Goal: Task Accomplishment & Management: Use online tool/utility

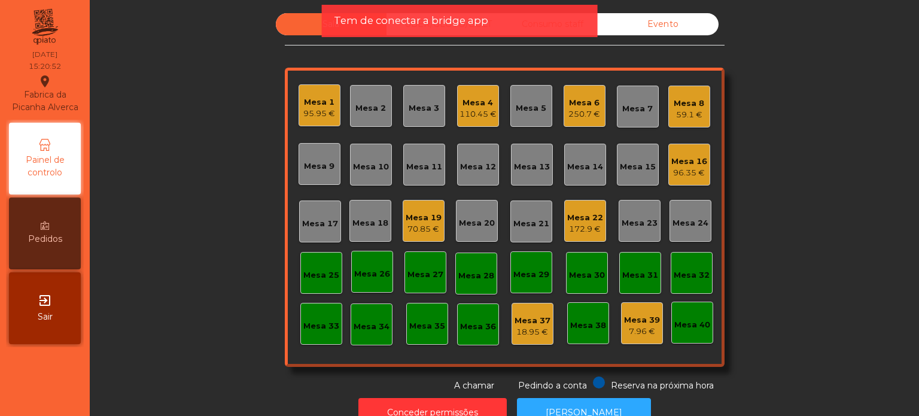
click at [418, 28] on span "Tem de conectar a bridge app" at bounding box center [411, 20] width 154 height 15
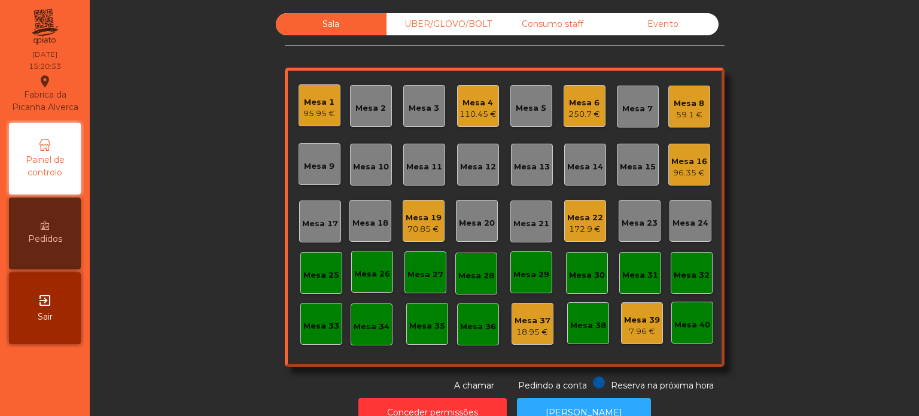
click at [418, 28] on div "UBER/GLOVO/BOLT" at bounding box center [441, 24] width 111 height 22
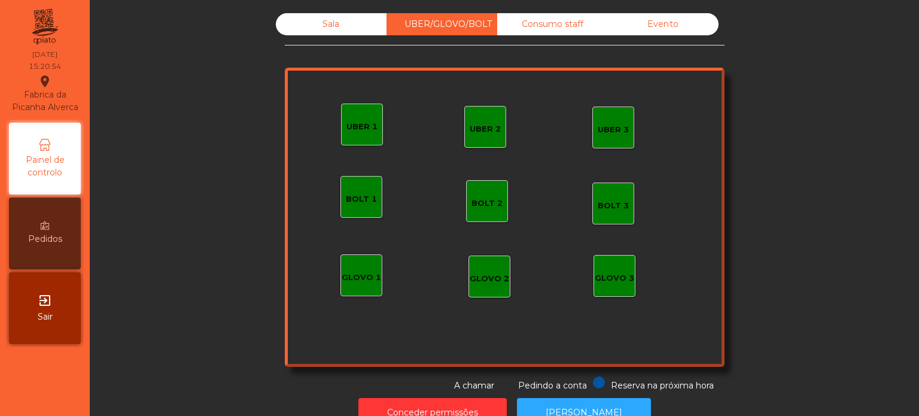
click at [361, 112] on div "UBER 1" at bounding box center [362, 124] width 42 height 42
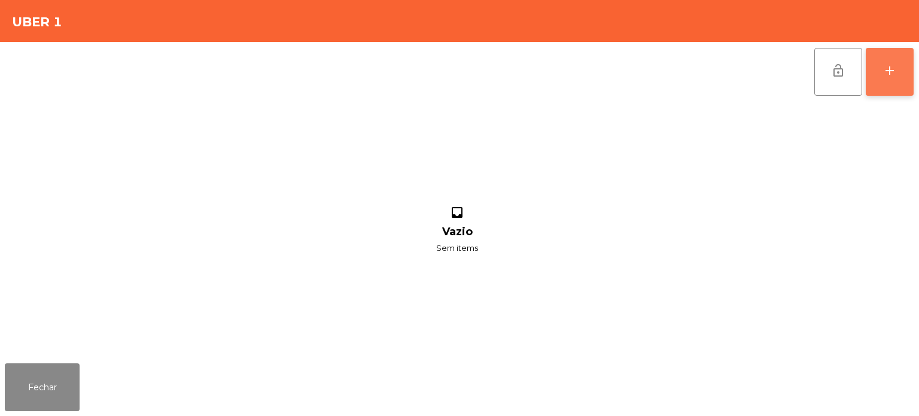
click at [885, 81] on button "add" at bounding box center [890, 72] width 48 height 48
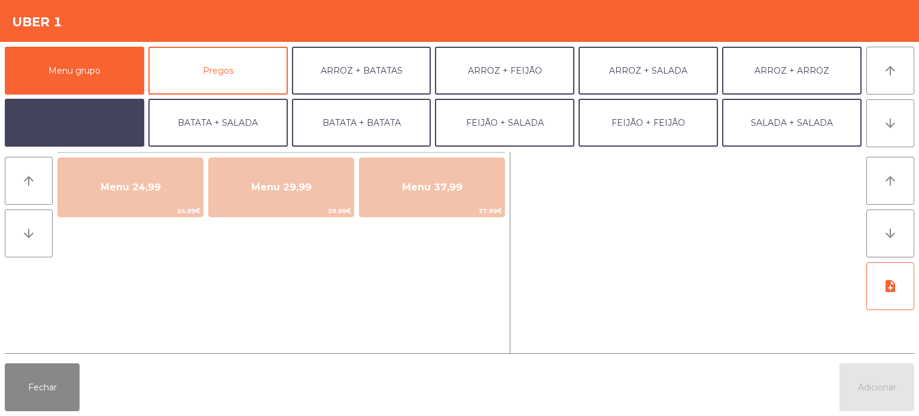
click at [74, 129] on button "BATATA + FEIJÃO" at bounding box center [74, 123] width 139 height 48
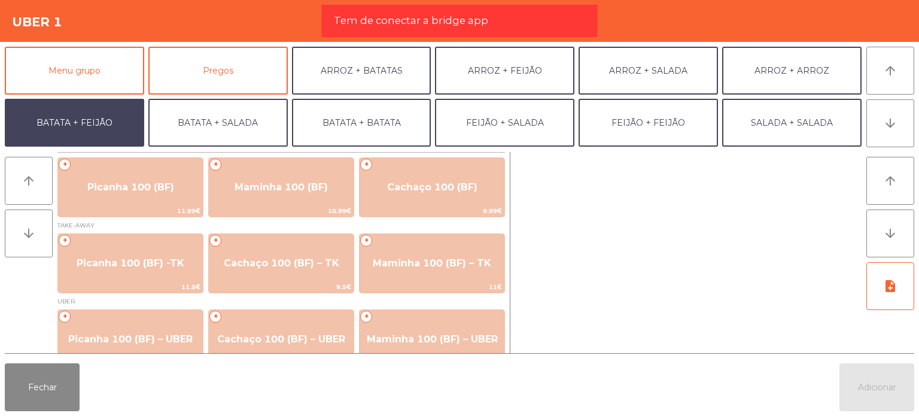
scroll to position [20, 0]
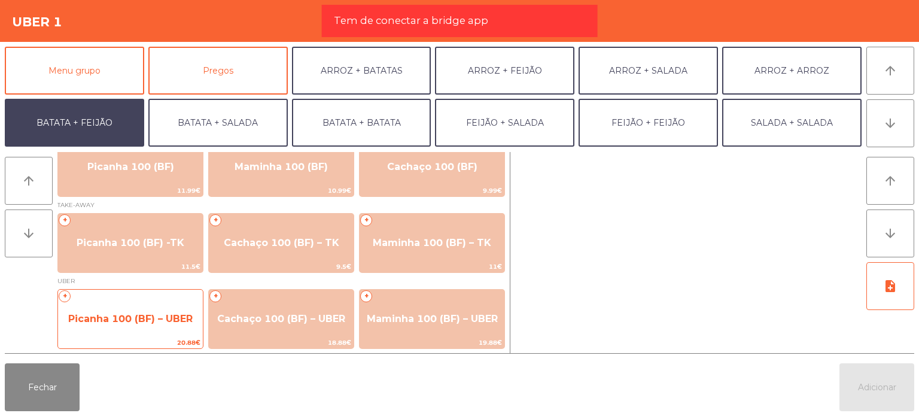
click at [170, 303] on span "Picanha 100 (BF) – UBER" at bounding box center [130, 319] width 145 height 32
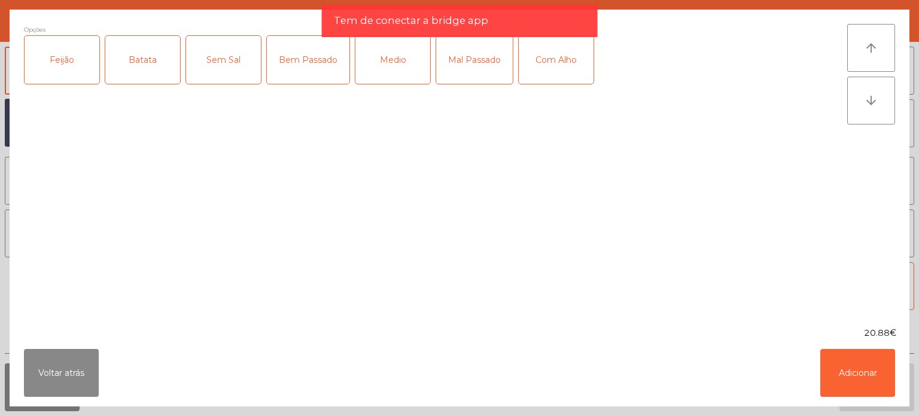
click at [65, 48] on div "Feijão" at bounding box center [62, 60] width 75 height 48
click at [140, 45] on div "Batata" at bounding box center [142, 60] width 75 height 48
click at [458, 66] on div "Mal Passado" at bounding box center [474, 60] width 77 height 48
click at [845, 355] on button "Adicionar" at bounding box center [857, 373] width 75 height 48
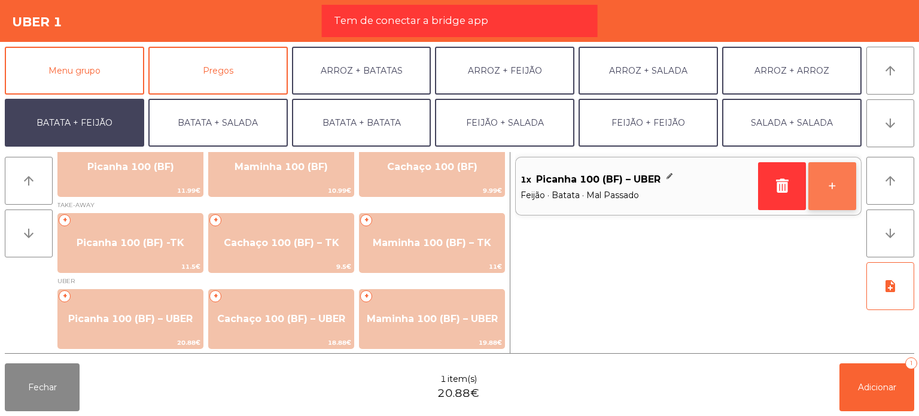
click at [837, 189] on button "+" at bounding box center [832, 186] width 48 height 48
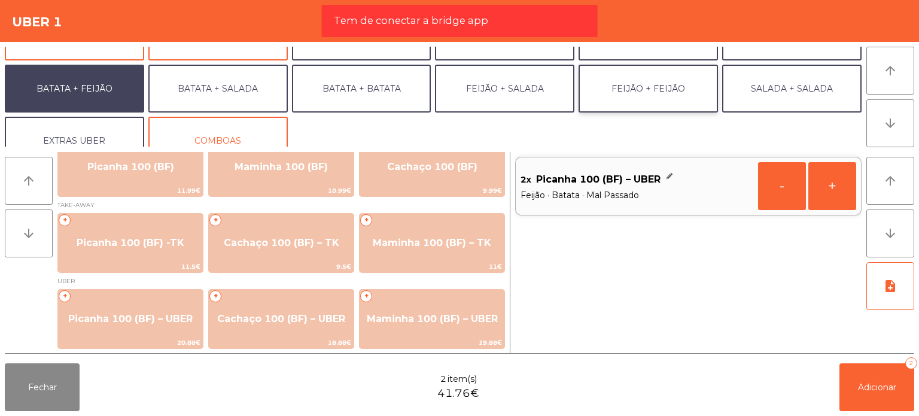
scroll to position [52, 0]
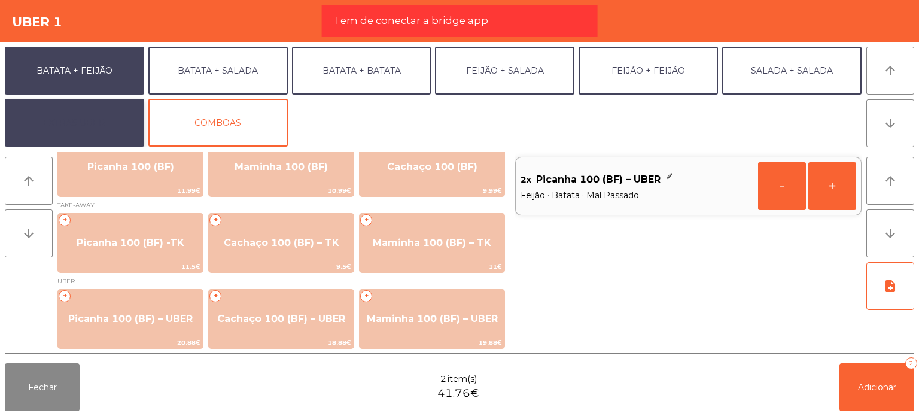
click at [126, 118] on button "EXTRAS UBER" at bounding box center [74, 123] width 139 height 48
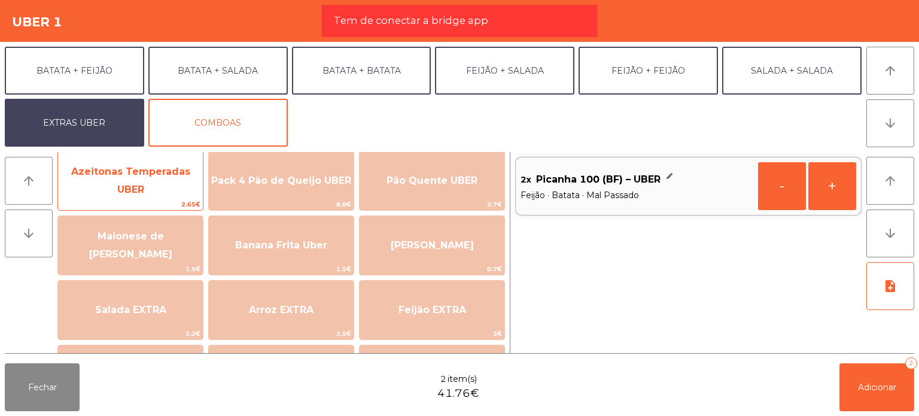
click at [125, 173] on span "Azeitonas Temperadas UBER" at bounding box center [130, 181] width 145 height 51
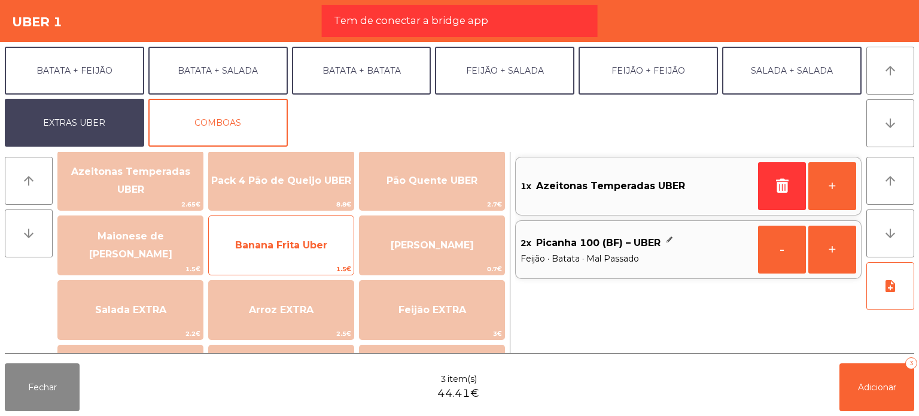
click at [299, 258] on span "Banana Frita Uber" at bounding box center [281, 245] width 145 height 32
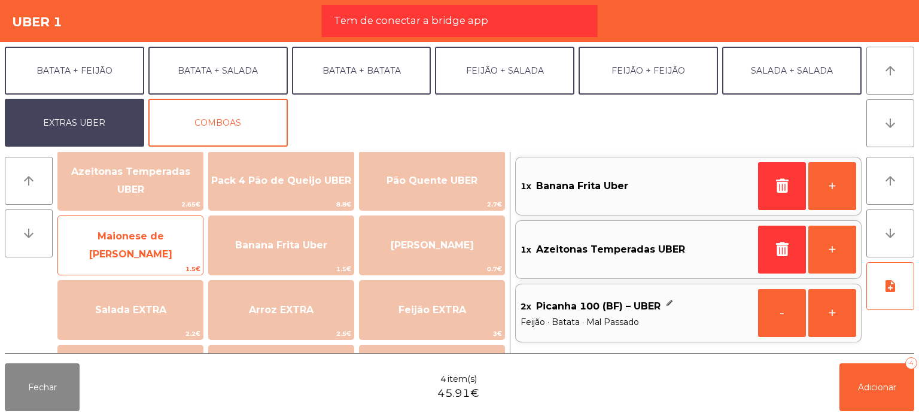
click at [160, 254] on span "Maionese de [PERSON_NAME]" at bounding box center [130, 245] width 145 height 51
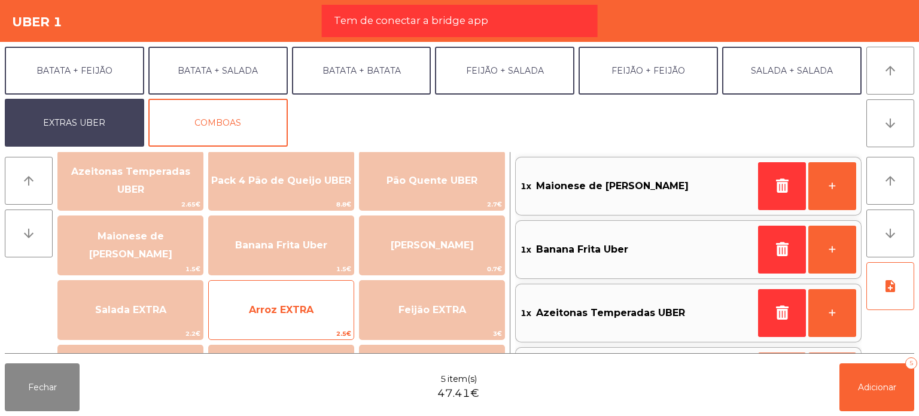
click at [237, 303] on span "Arroz EXTRA" at bounding box center [281, 310] width 145 height 32
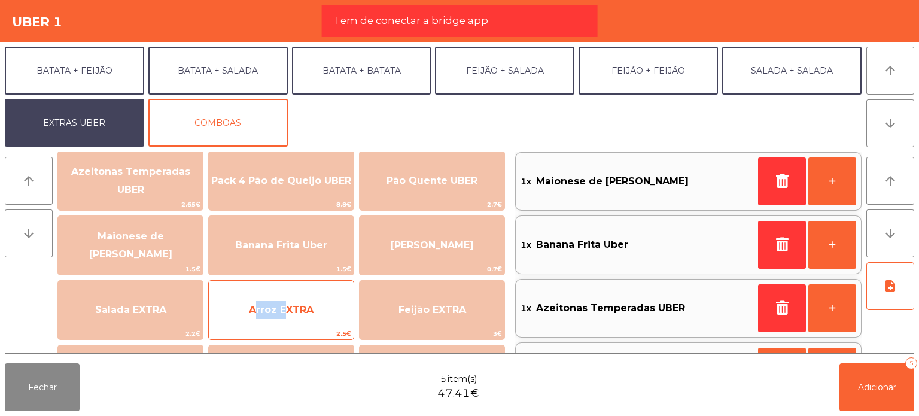
click at [237, 303] on span "Arroz EXTRA" at bounding box center [281, 310] width 145 height 32
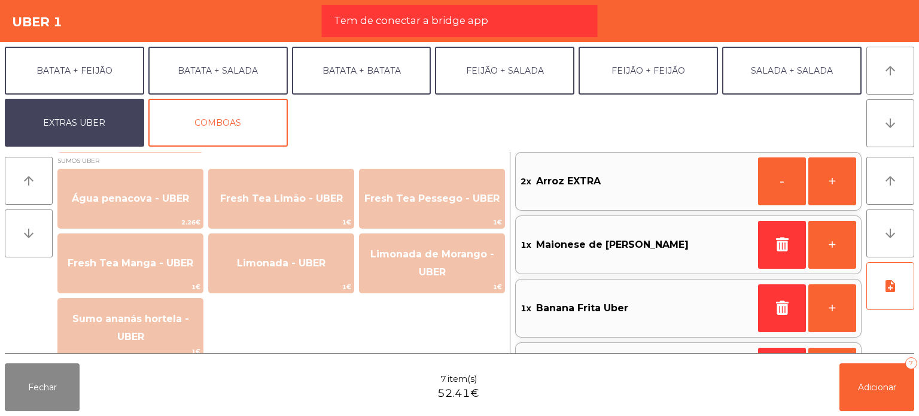
scroll to position [1003, 0]
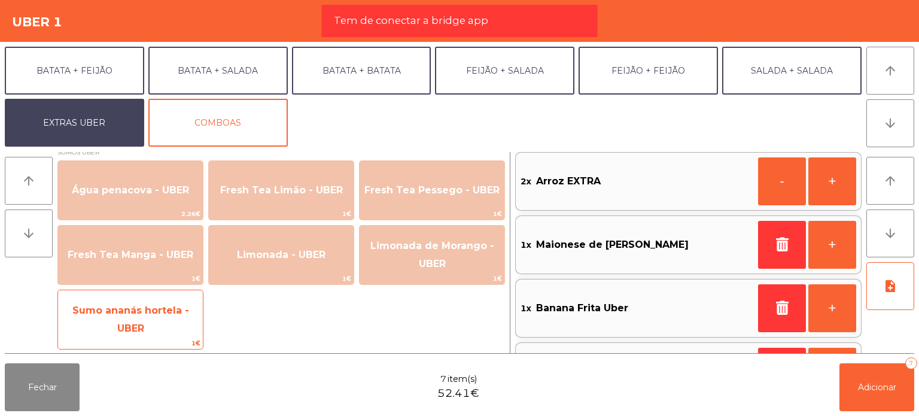
click at [173, 310] on span "Sumo ananás hortela - UBER" at bounding box center [130, 319] width 145 height 51
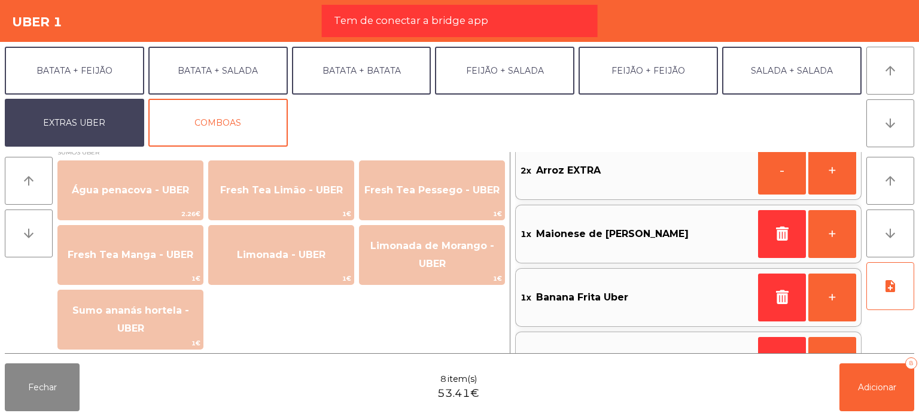
scroll to position [182, 0]
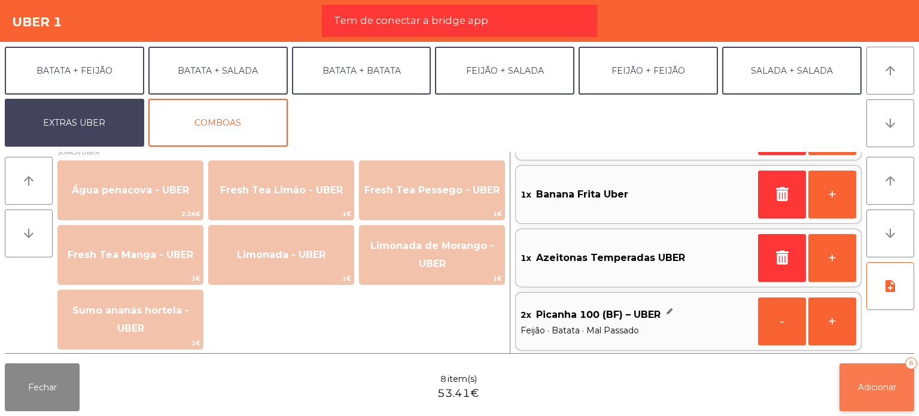
click at [858, 385] on span "Adicionar" at bounding box center [877, 387] width 38 height 11
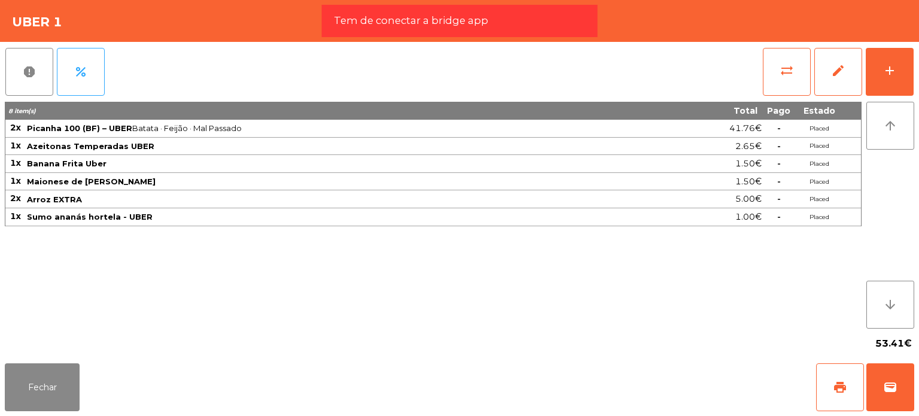
click at [41, 349] on div "53.41€" at bounding box center [459, 343] width 909 height 30
click at [29, 392] on button "Fechar" at bounding box center [42, 387] width 75 height 48
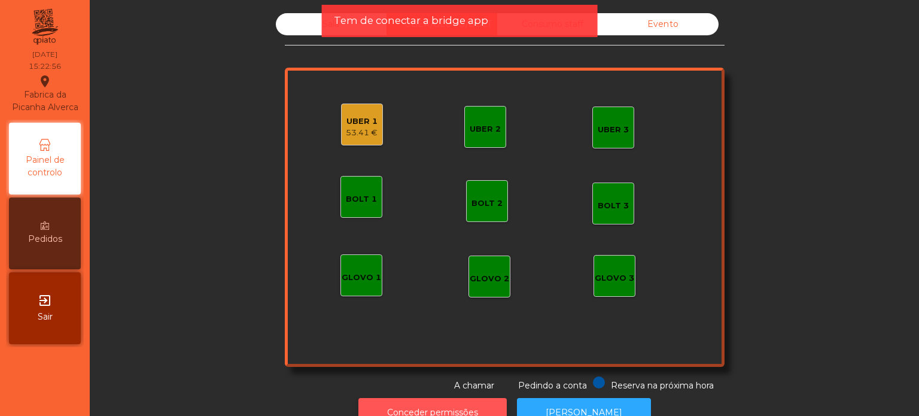
click at [446, 403] on button "Conceder permissões" at bounding box center [432, 412] width 148 height 29
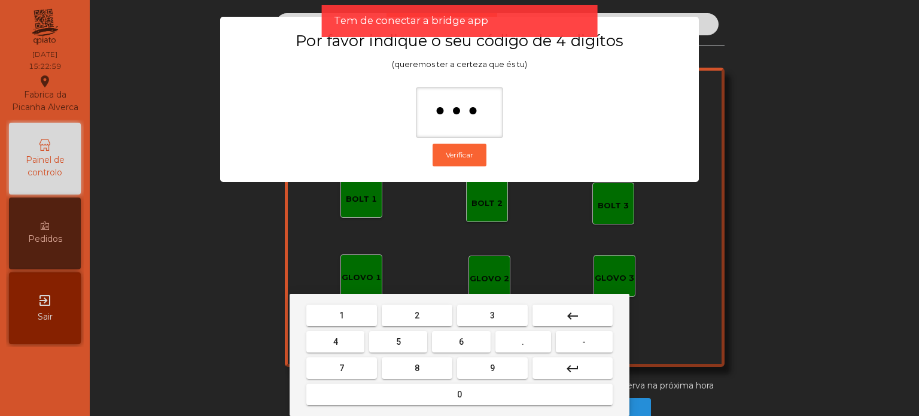
type input "****"
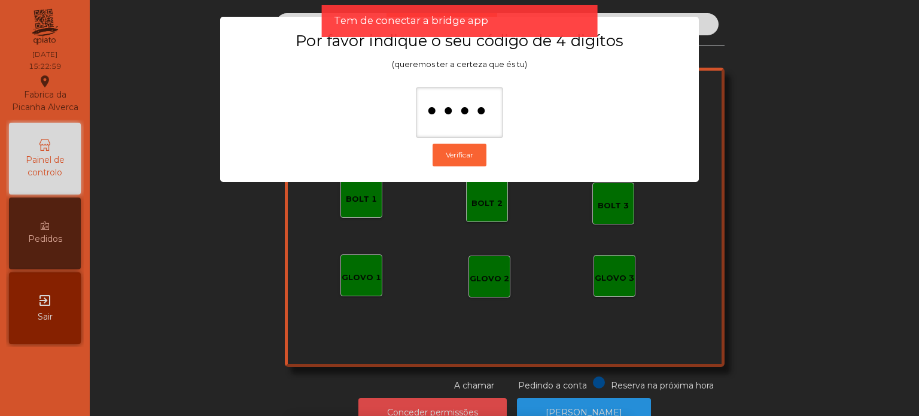
scroll to position [20, 0]
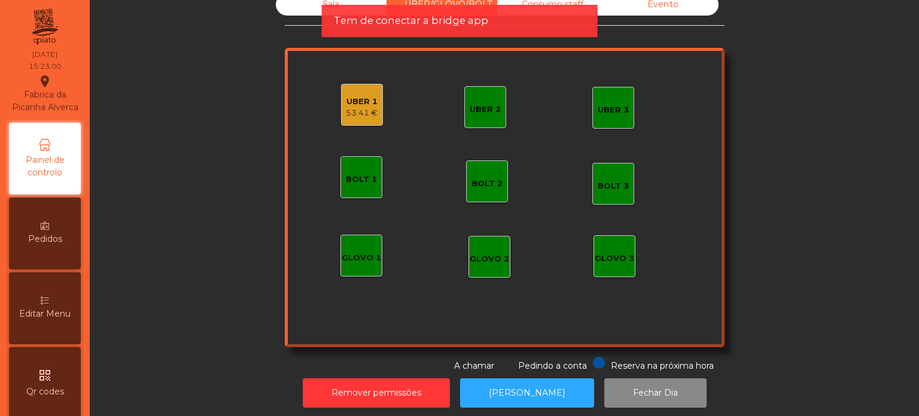
click at [354, 112] on div "53.41 €" at bounding box center [362, 113] width 32 height 12
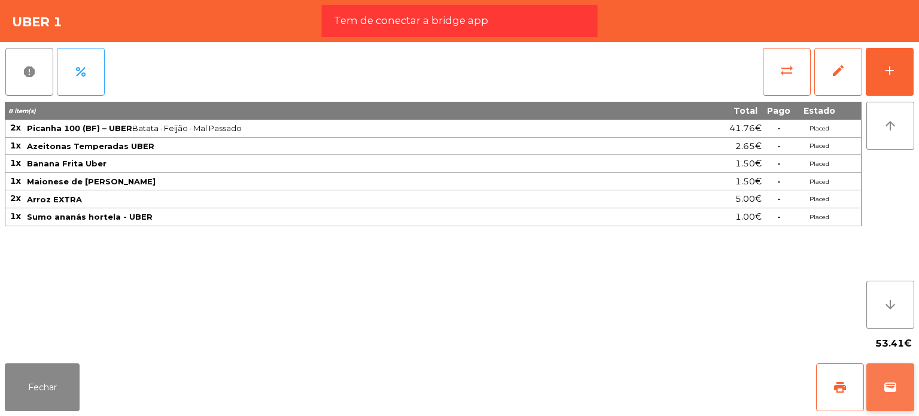
click at [906, 397] on button "wallet" at bounding box center [890, 387] width 48 height 48
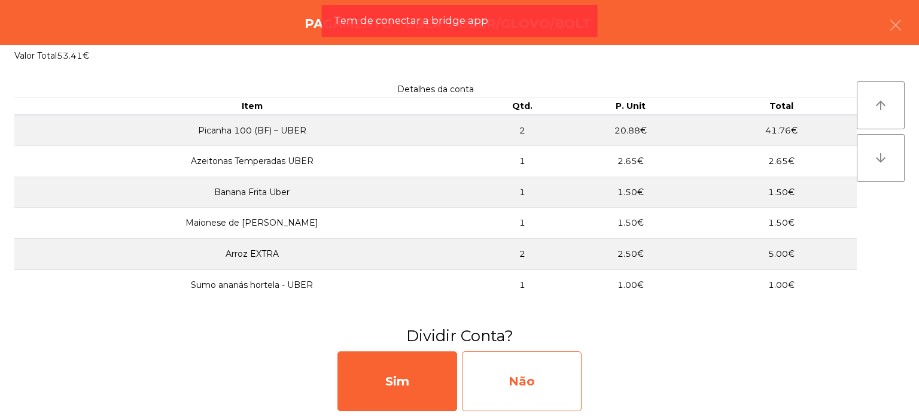
click at [498, 363] on div "Não" at bounding box center [522, 381] width 120 height 60
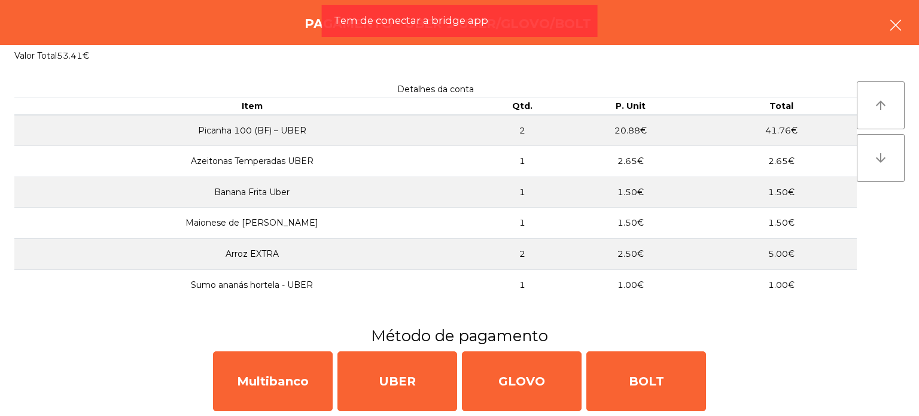
click at [894, 26] on icon "button" at bounding box center [895, 25] width 14 height 14
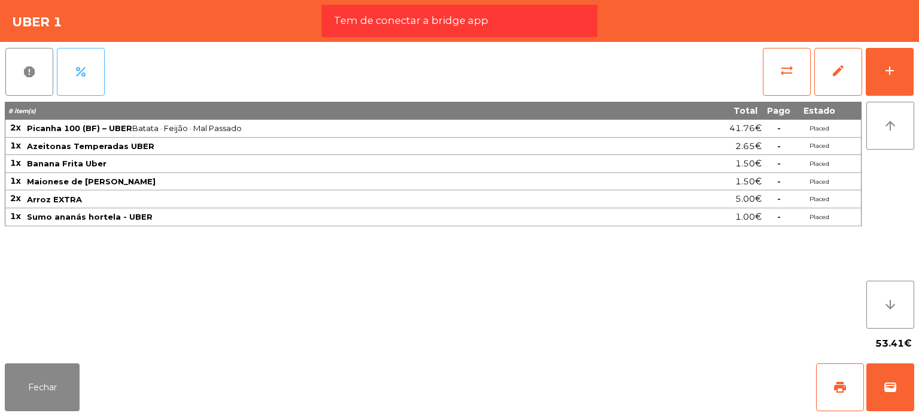
click at [85, 68] on span "percent" at bounding box center [81, 72] width 14 height 14
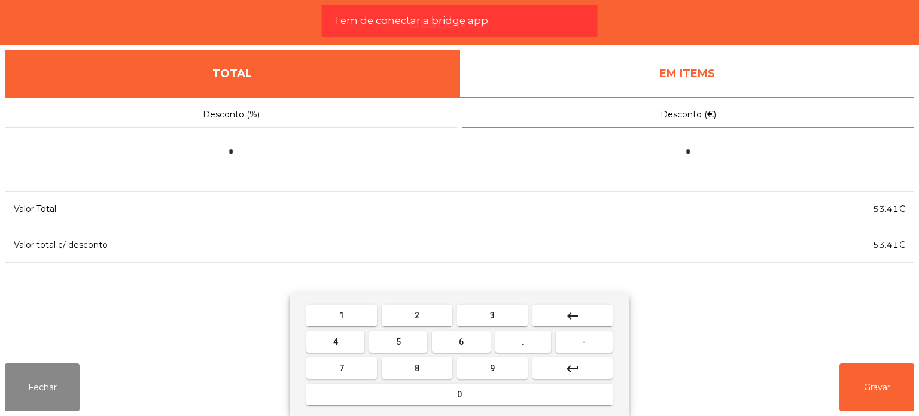
drag, startPoint x: 738, startPoint y: 149, endPoint x: 741, endPoint y: 157, distance: 8.9
click at [741, 156] on input "*" at bounding box center [688, 151] width 452 height 48
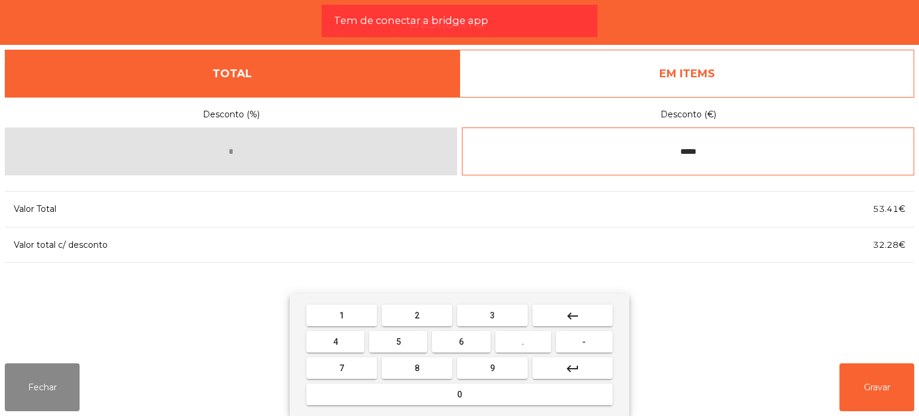
type input "*****"
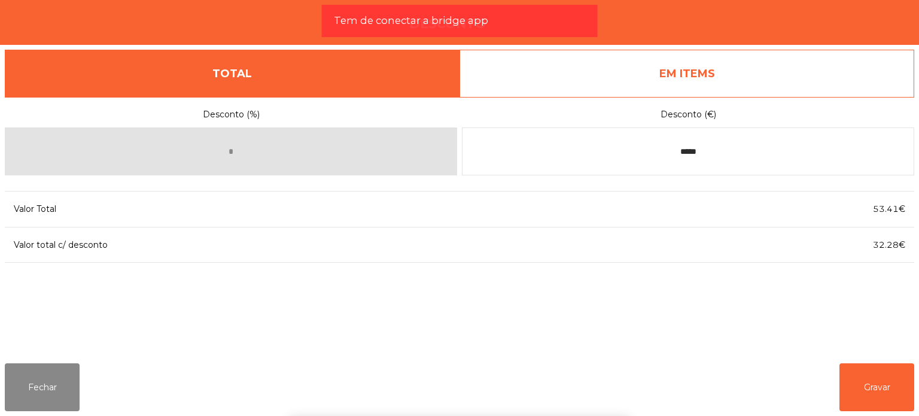
click at [882, 394] on div "1 2 3 keyboard_backspace 4 5 6 . - 7 8 9 keyboard_return 0" at bounding box center [459, 355] width 919 height 122
click at [881, 369] on button "Gravar" at bounding box center [876, 387] width 75 height 48
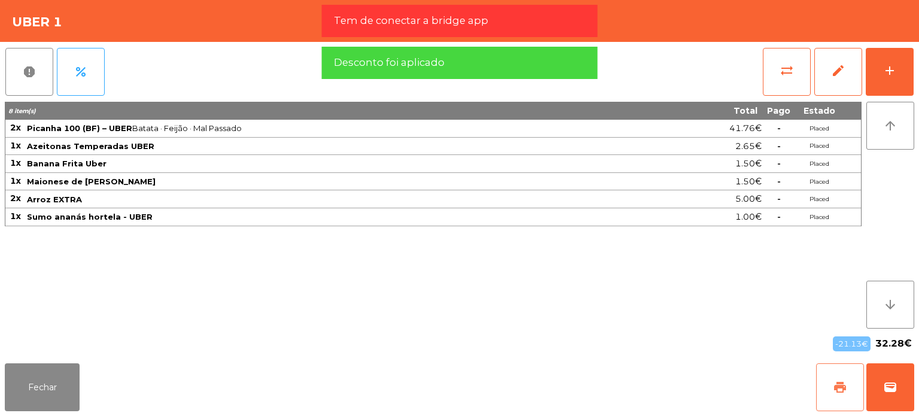
click at [841, 384] on span "print" at bounding box center [840, 387] width 14 height 14
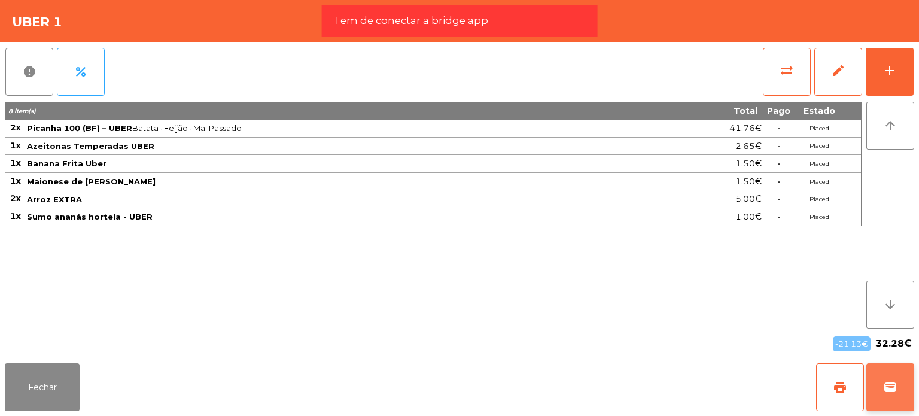
click at [901, 394] on button "wallet" at bounding box center [890, 387] width 48 height 48
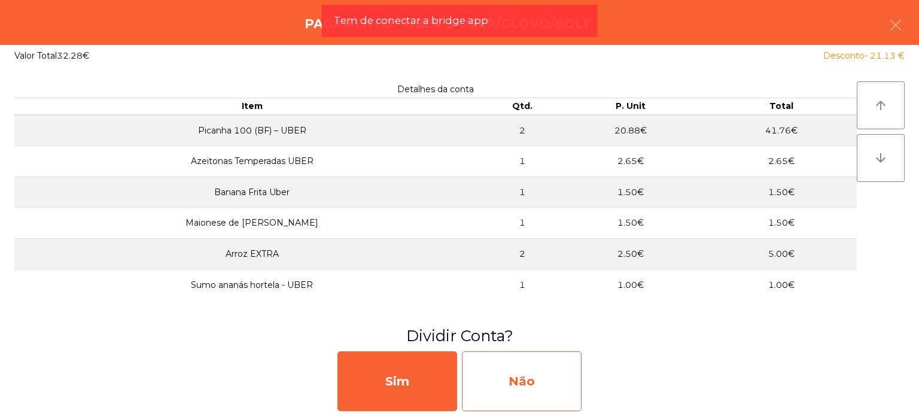
click at [543, 383] on div "Não" at bounding box center [522, 381] width 120 height 60
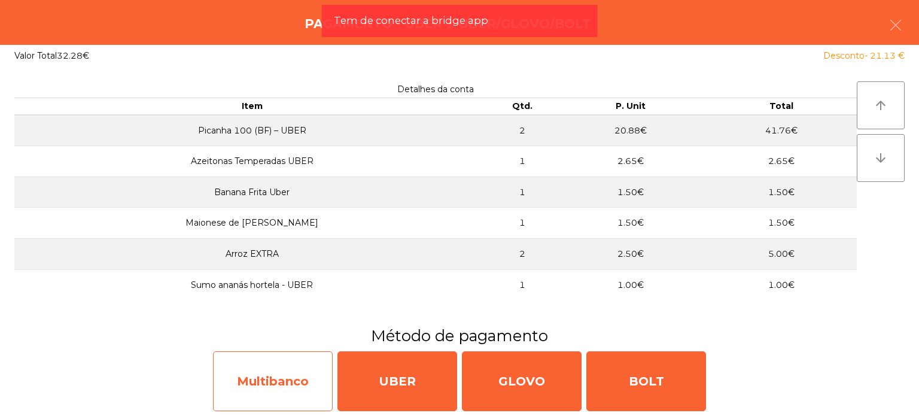
click at [292, 397] on div "Multibanco" at bounding box center [273, 381] width 120 height 60
select select "**"
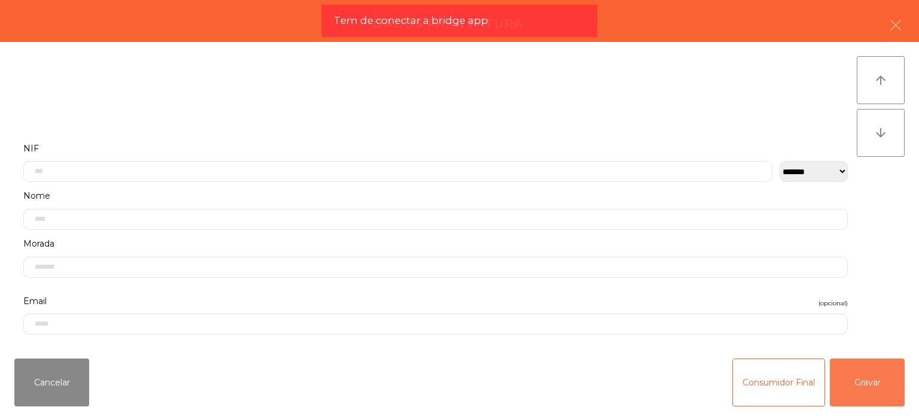
click at [852, 376] on button "Gravar" at bounding box center [867, 382] width 75 height 48
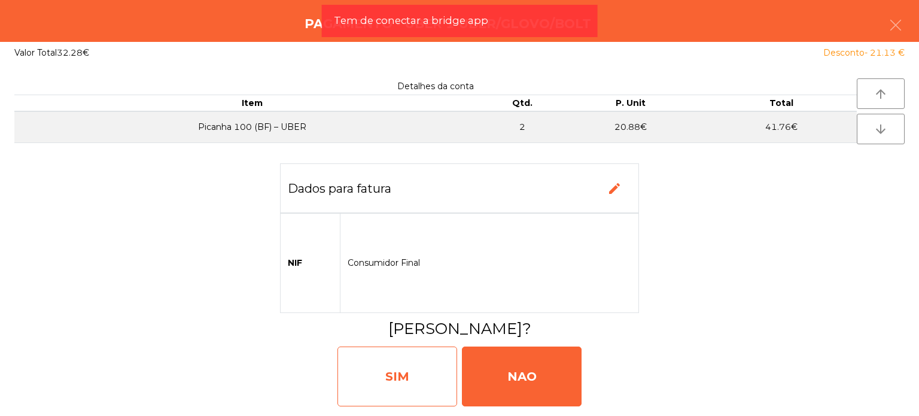
click at [413, 378] on div "SIM" at bounding box center [397, 376] width 120 height 60
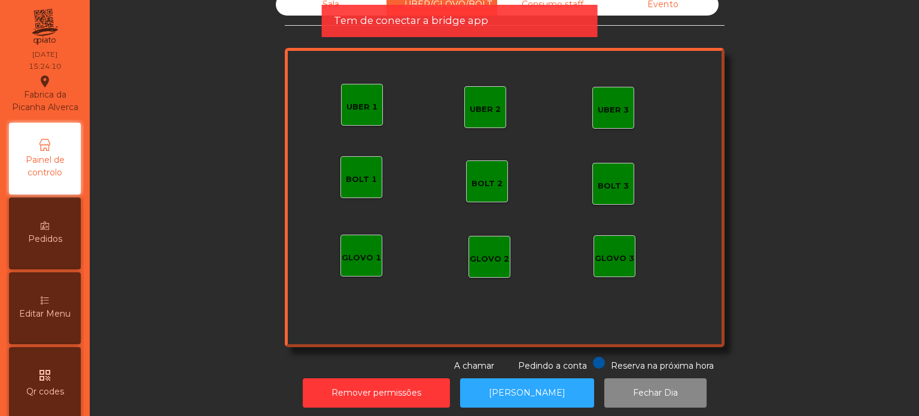
scroll to position [0, 0]
